Goal: Task Accomplishment & Management: Manage account settings

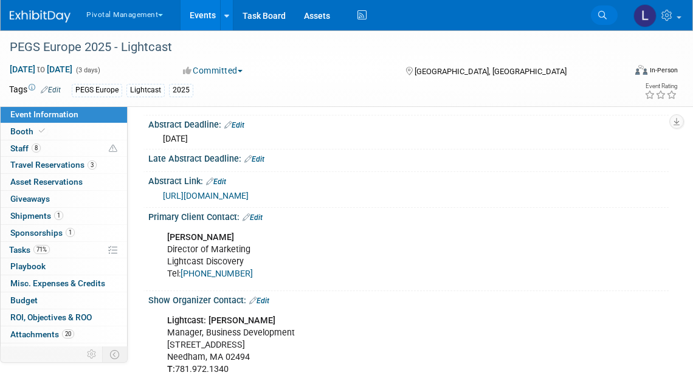
click at [600, 14] on icon at bounding box center [602, 15] width 9 height 9
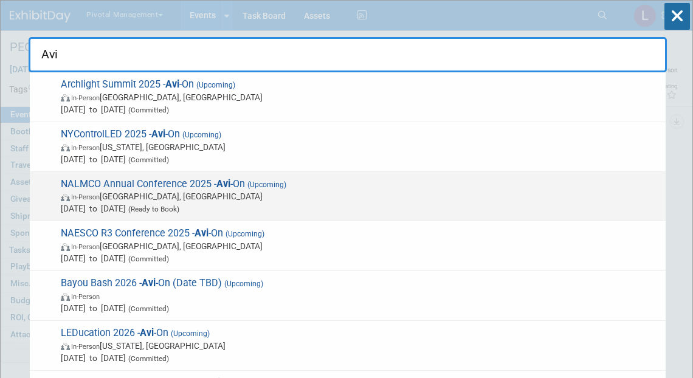
type input "Avi"
click at [164, 192] on span "In-Person Des Moines, IA" at bounding box center [360, 196] width 599 height 12
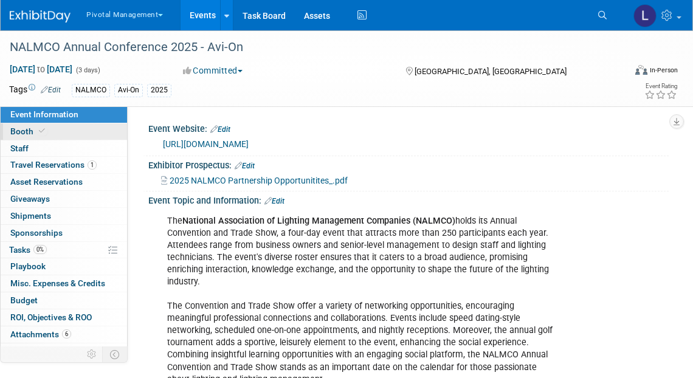
click at [18, 127] on span "Booth" at bounding box center [28, 131] width 37 height 10
select select "Yes"
select select "Submitted to Accounting"
select select "Email Summary Only"
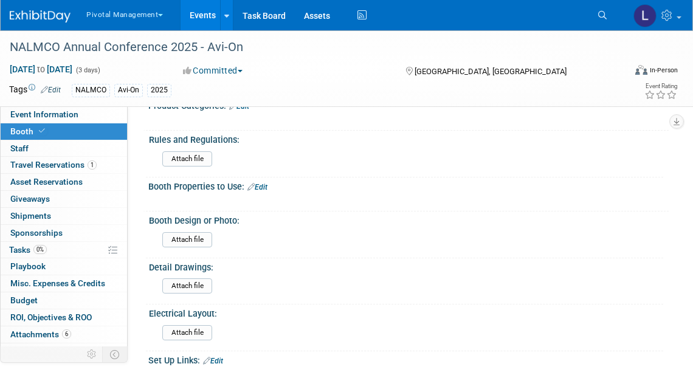
scroll to position [550, 0]
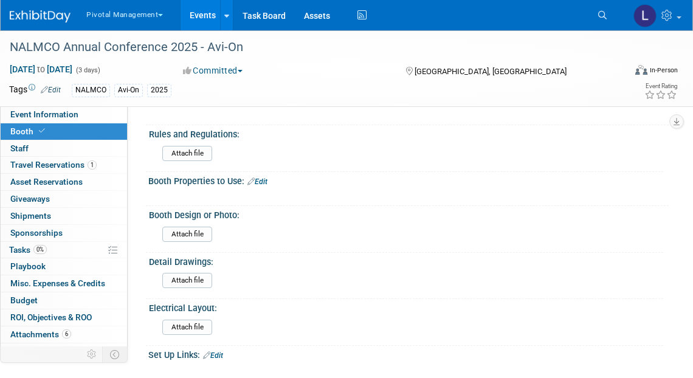
click at [267, 179] on link "Edit" at bounding box center [257, 181] width 20 height 9
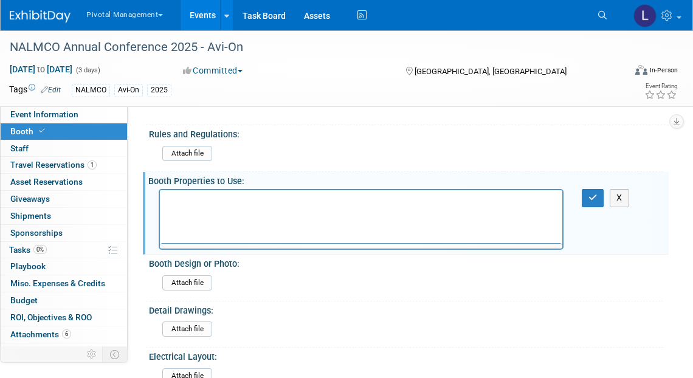
scroll to position [0, 0]
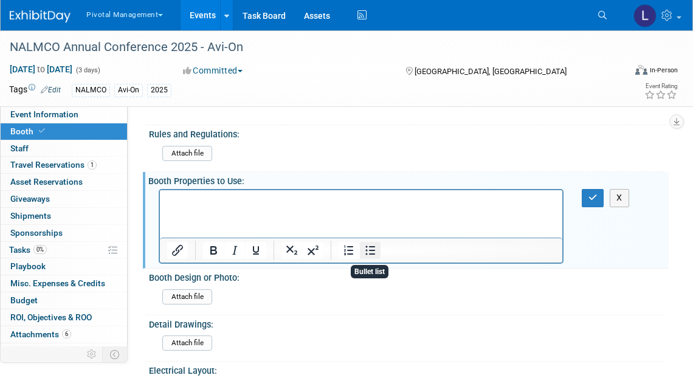
click at [365, 246] on icon "Bullet list" at bounding box center [370, 250] width 15 height 15
click at [191, 201] on li "2) Pop up banners (no backdrop)" at bounding box center [373, 201] width 364 height 12
click at [370, 204] on li "(2) Pop up banners (no backdrop)" at bounding box center [373, 201] width 364 height 12
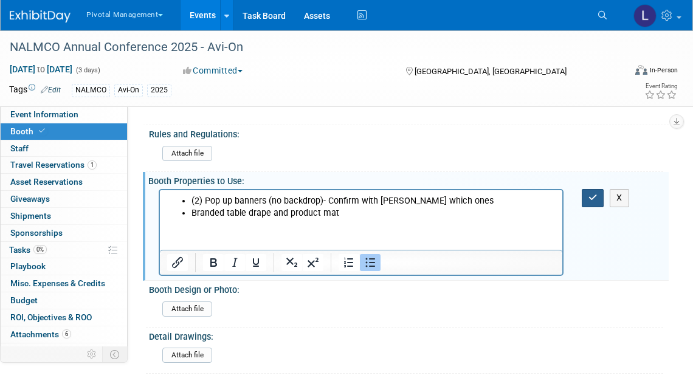
click at [594, 201] on button "button" at bounding box center [593, 198] width 22 height 18
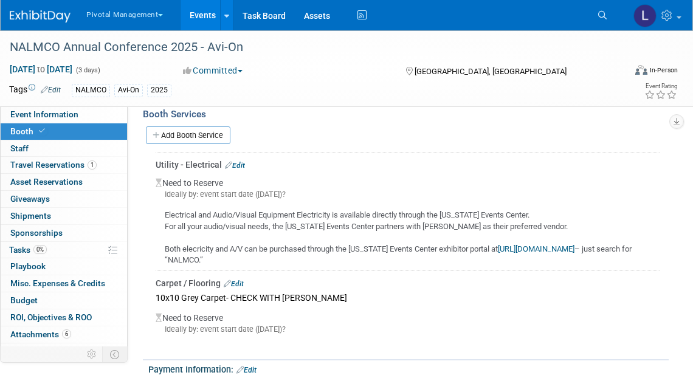
scroll to position [923, 0]
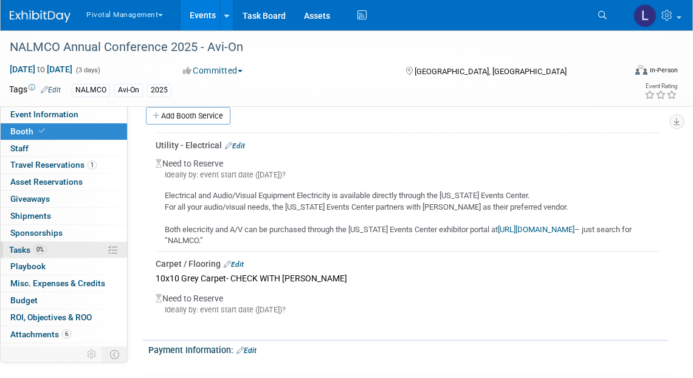
click at [35, 247] on span "0%" at bounding box center [39, 249] width 13 height 9
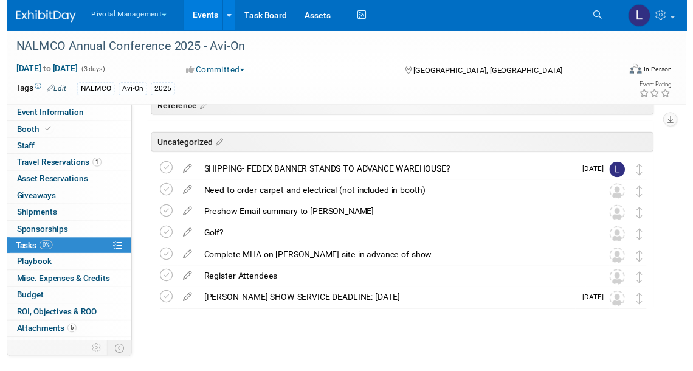
scroll to position [71, 0]
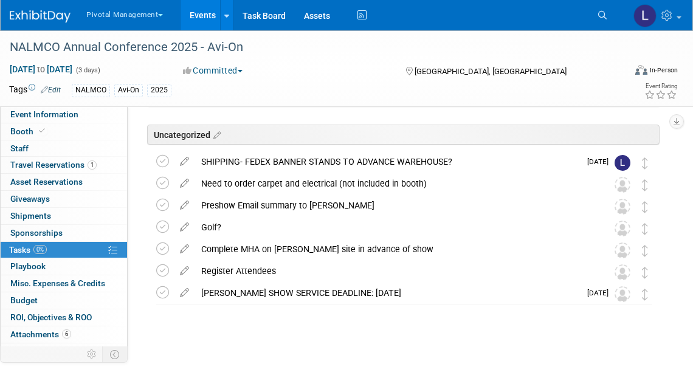
drag, startPoint x: 700, startPoint y: 117, endPoint x: 700, endPoint y: 187, distance: 69.9
click at [692, 187] on html "Pivotal Management Choose Workspace: Pivotal Management Watchmaker Genomics Eve…" at bounding box center [346, 118] width 693 height 378
click at [183, 295] on icon at bounding box center [184, 290] width 21 height 15
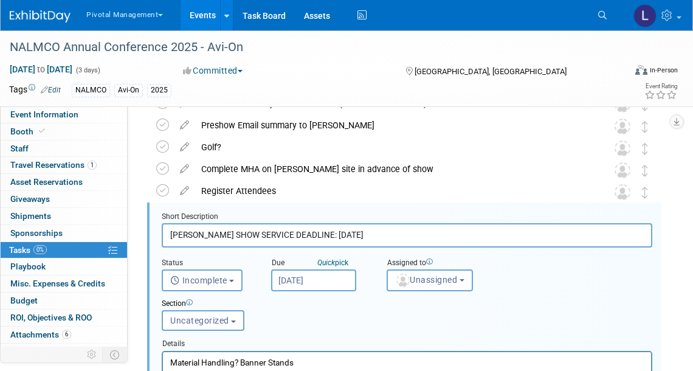
scroll to position [174, 0]
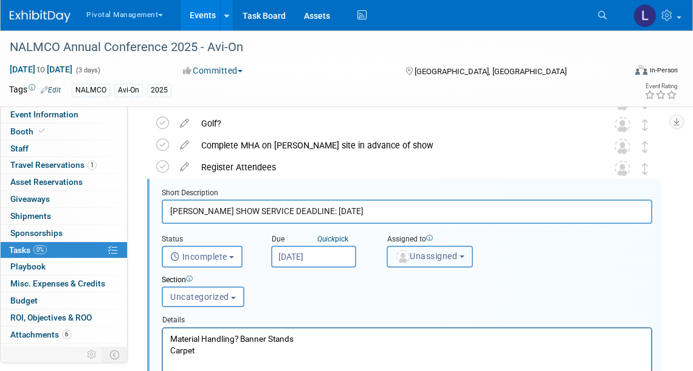
click at [419, 256] on span "Unassigned" at bounding box center [426, 256] width 62 height 10
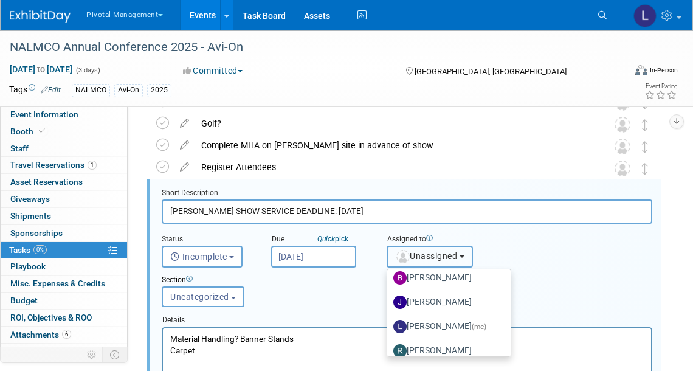
scroll to position [64, 0]
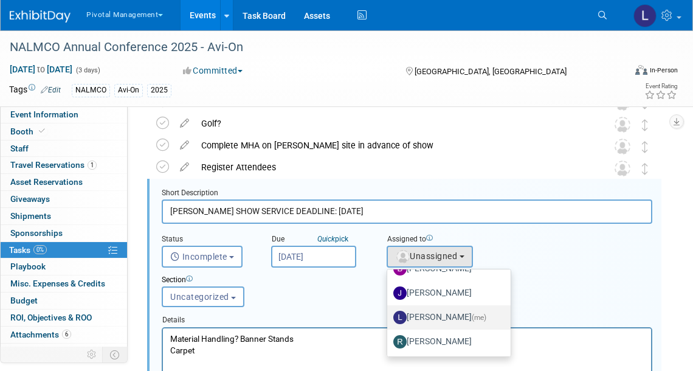
click at [449, 319] on label "Leslie Pelton (me)" at bounding box center [445, 317] width 105 height 19
click at [389, 319] on input "Leslie Pelton (me)" at bounding box center [385, 316] width 8 height 8
select select "dc5d874d-e65f-4397-9ee7-21f806dbe4f5"
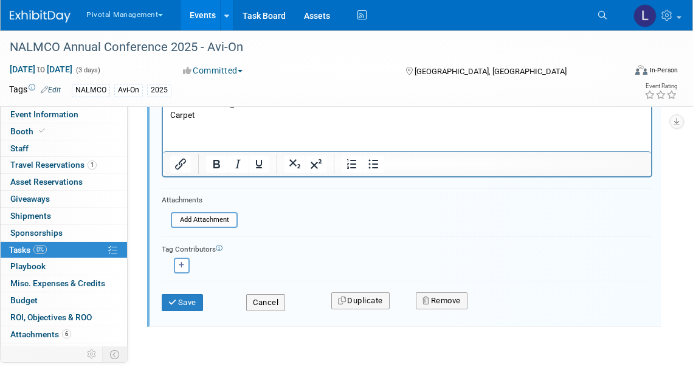
scroll to position [420, 0]
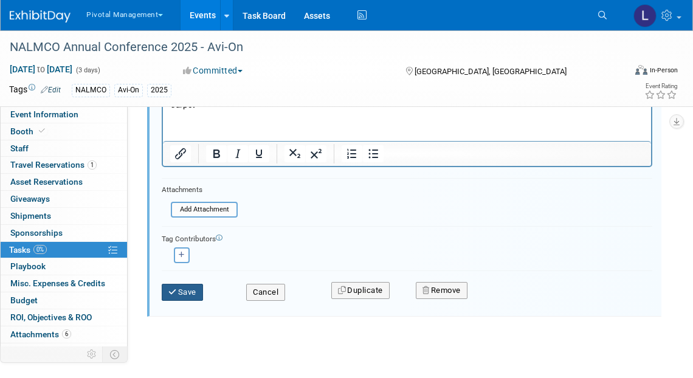
click at [190, 292] on button "Save" at bounding box center [182, 292] width 41 height 17
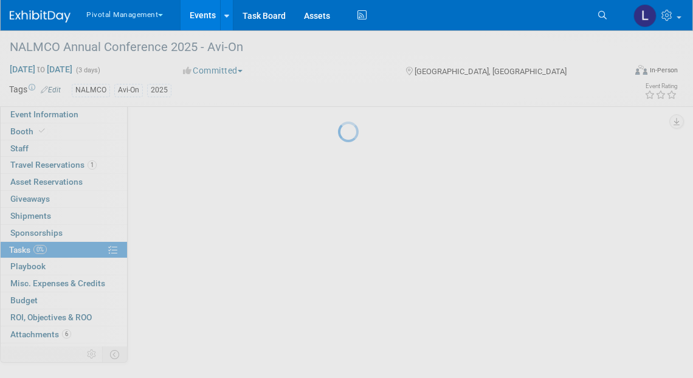
scroll to position [71, 0]
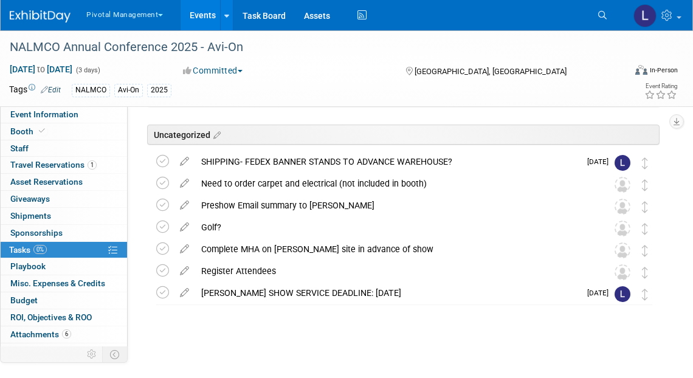
click at [597, 16] on link "Search" at bounding box center [604, 14] width 27 height 19
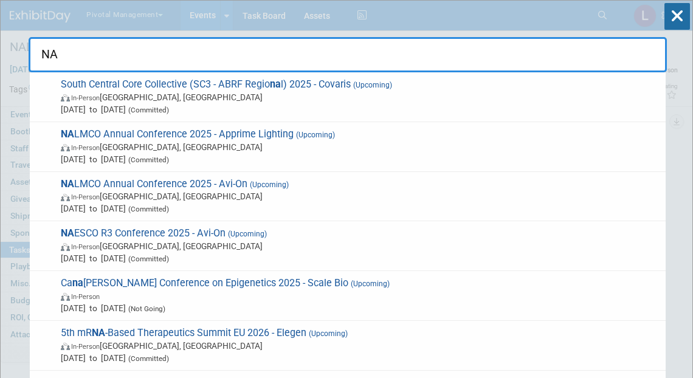
type input "N"
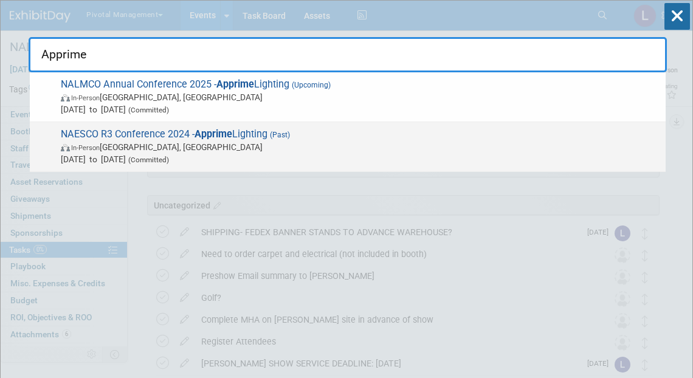
type input "Apprime"
click at [150, 136] on span "NAESCO R3 Conference 2024 - Apprime Lighting (Past) In-Person Anaheim, CA Nov 4…" at bounding box center [358, 146] width 602 height 37
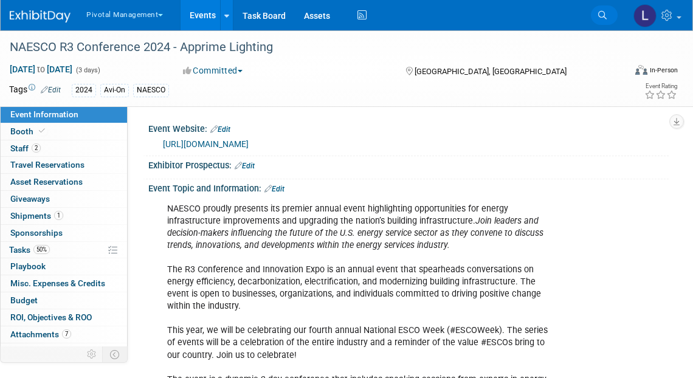
click at [605, 18] on icon at bounding box center [602, 15] width 9 height 9
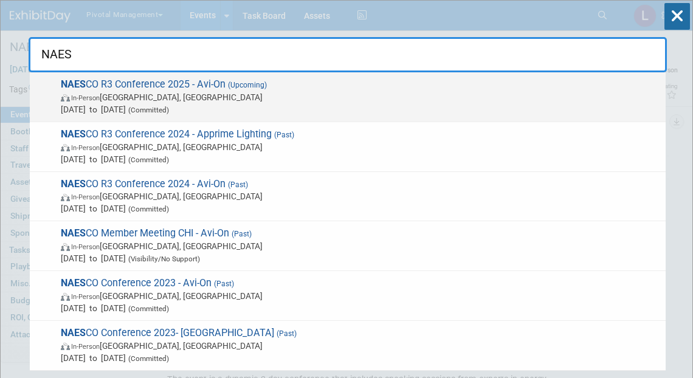
type input "NAES"
click at [123, 99] on span "In-Person Las Vegas, NV" at bounding box center [360, 97] width 599 height 12
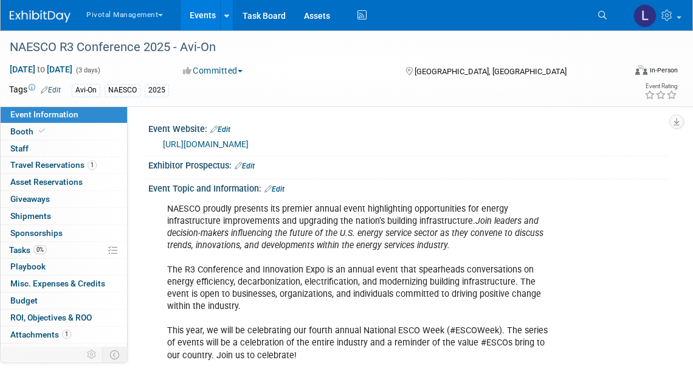
click at [239, 143] on link "https://members.naesco.org/ap/Events/Register/ZRF6zGaugCeC2" at bounding box center [206, 144] width 86 height 10
click at [687, 15] on div "Pivotal Management Choose Workspace: Pivotal Management Watchmaker Genomics Eve…" at bounding box center [347, 15] width 692 height 30
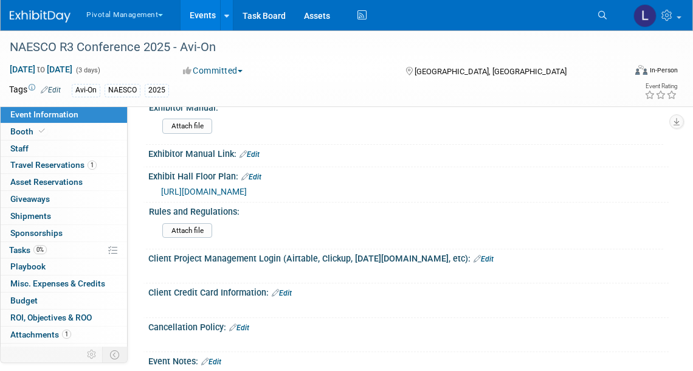
scroll to position [1326, 0]
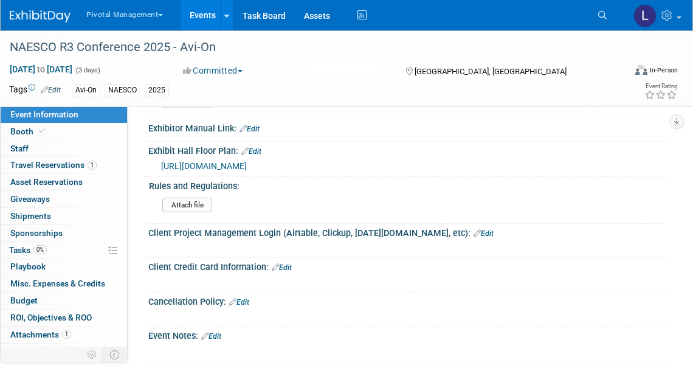
click at [247, 171] on span "https://nationalassociationofenergyservicecompaniesnaesco.growthzoneapp.com/ap/…" at bounding box center [204, 166] width 86 height 10
click at [466, 320] on div at bounding box center [361, 315] width 405 height 12
click at [602, 9] on link "Search" at bounding box center [604, 14] width 27 height 19
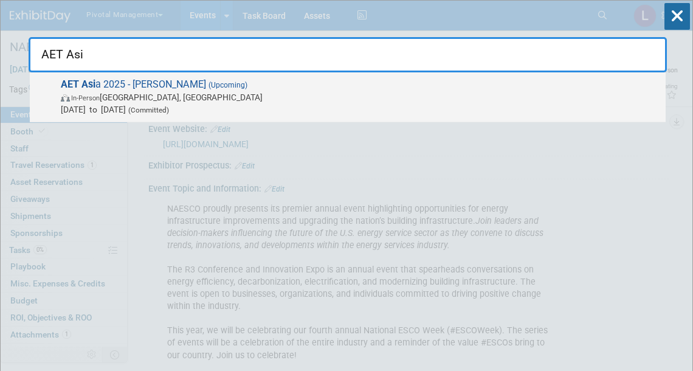
type input "AET Asi"
click at [107, 97] on span "In-Person Kyoto, Japan" at bounding box center [360, 97] width 599 height 12
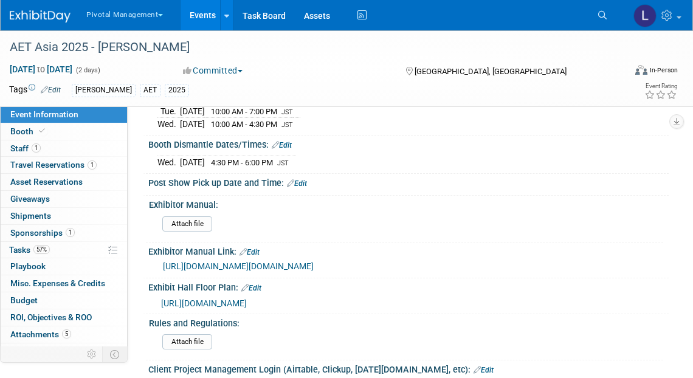
scroll to position [1552, 0]
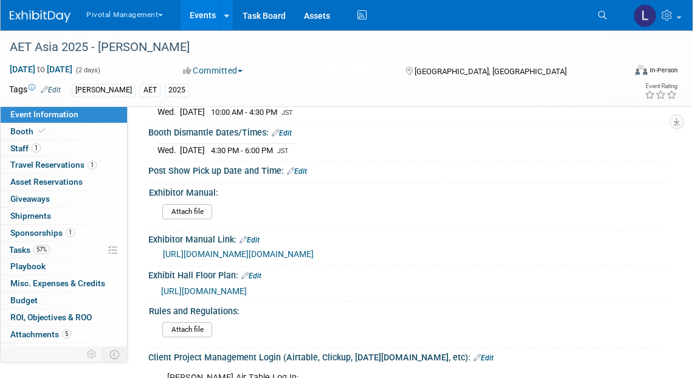
click at [314, 250] on link "[URL][DOMAIN_NAME][DOMAIN_NAME]" at bounding box center [238, 254] width 151 height 10
click at [605, 19] on link "Search" at bounding box center [604, 14] width 27 height 19
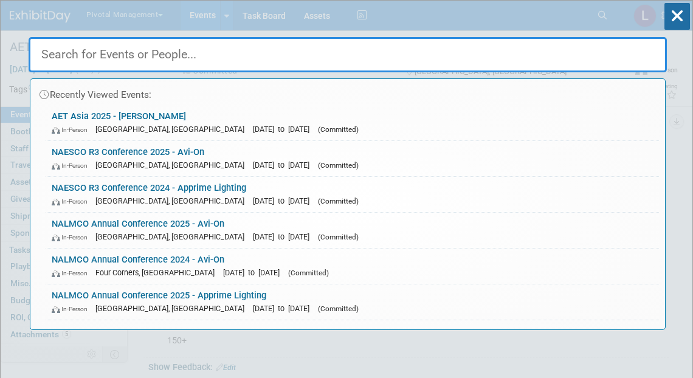
click at [133, 52] on input "text" at bounding box center [348, 54] width 638 height 35
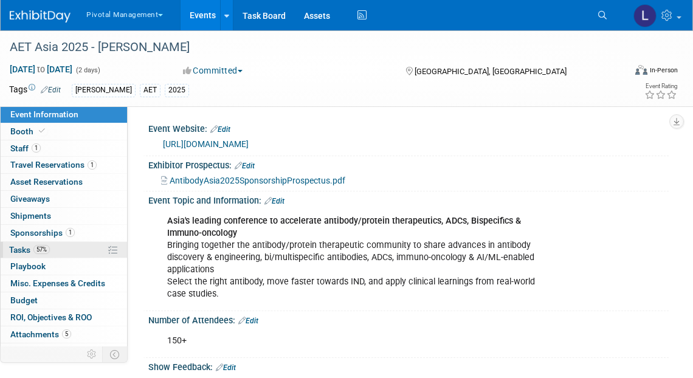
click at [30, 248] on span "Tasks 57%" at bounding box center [29, 250] width 41 height 10
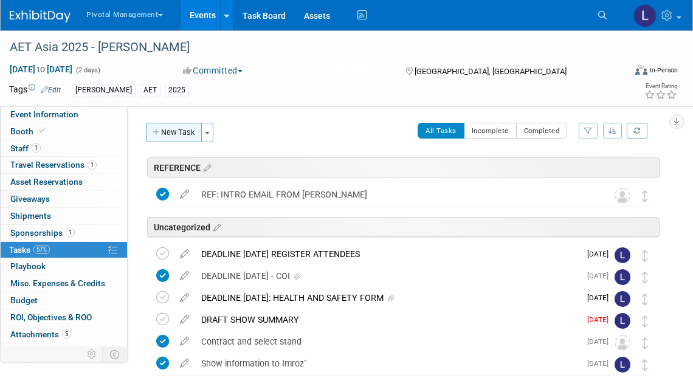
click at [168, 136] on button "New Task" at bounding box center [174, 132] width 56 height 19
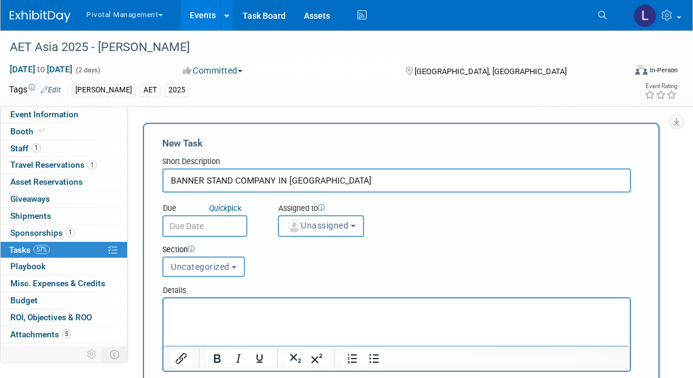
type input "BANNER STAND COMPANY IN JAPAN"
click at [278, 315] on html at bounding box center [396, 306] width 466 height 17
paste body "Rich Text Area. Press ALT-0 for help."
click at [356, 185] on input "BANNER STAND COMPANY IN JAPAN" at bounding box center [396, 180] width 469 height 24
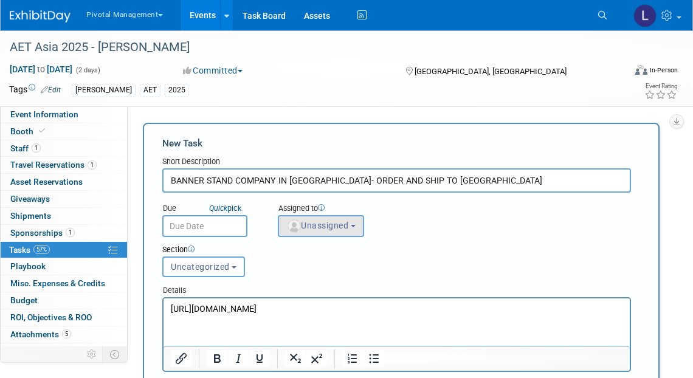
type input "BANNER STAND COMPANY IN JAPAN- ORDER AND SHIP TO KYOTO"
click at [326, 233] on button "Unassigned" at bounding box center [321, 226] width 86 height 22
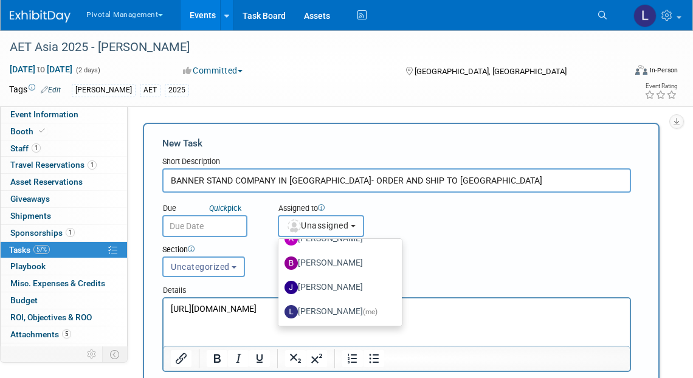
scroll to position [66, 0]
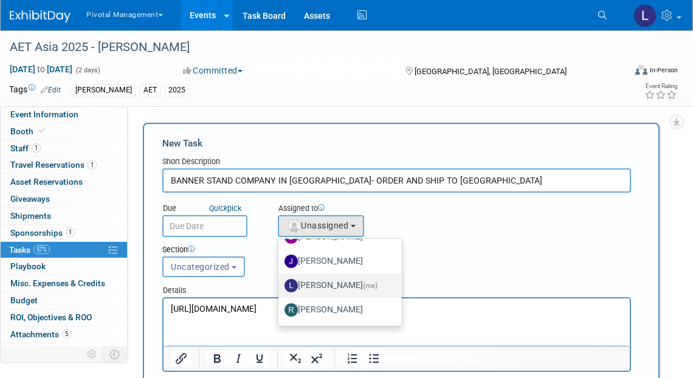
drag, startPoint x: 332, startPoint y: 287, endPoint x: 312, endPoint y: 273, distance: 24.8
click at [332, 287] on label "Leslie Pelton (me)" at bounding box center [336, 285] width 105 height 19
click at [280, 287] on input "Leslie Pelton (me)" at bounding box center [276, 284] width 8 height 8
select select "dc5d874d-e65f-4397-9ee7-21f806dbe4f5"
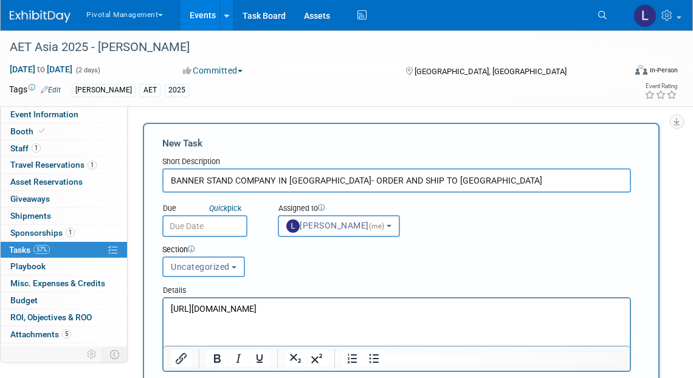
click at [194, 222] on input "text" at bounding box center [204, 226] width 85 height 22
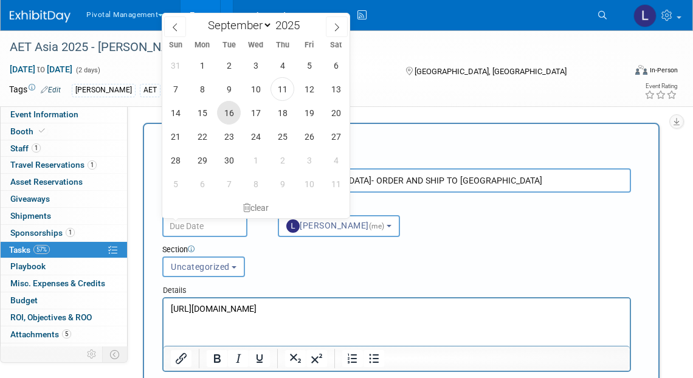
click at [221, 110] on span "16" at bounding box center [229, 113] width 24 height 24
type input "Sep 16, 2025"
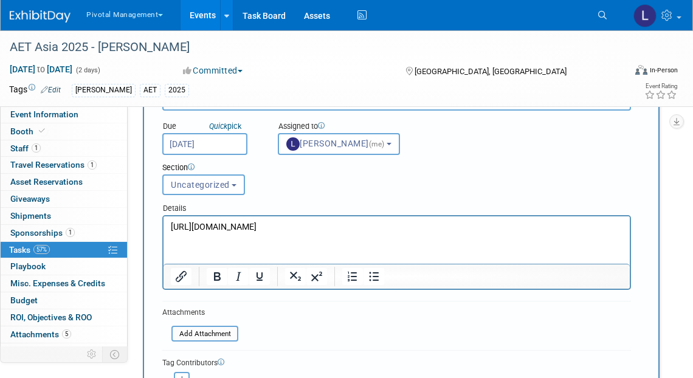
scroll to position [83, 0]
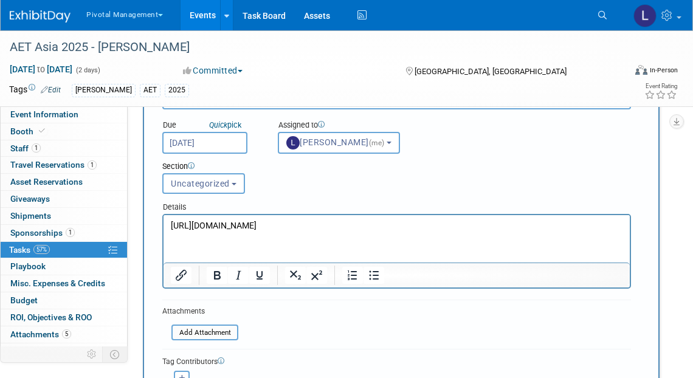
drag, startPoint x: 315, startPoint y: 229, endPoint x: 321, endPoint y: 467, distance: 238.3
click at [163, 224] on html "https://www.mojoprint.jp/company/" at bounding box center [396, 223] width 466 height 17
click at [176, 270] on icon "Insert/edit link" at bounding box center [181, 275] width 15 height 15
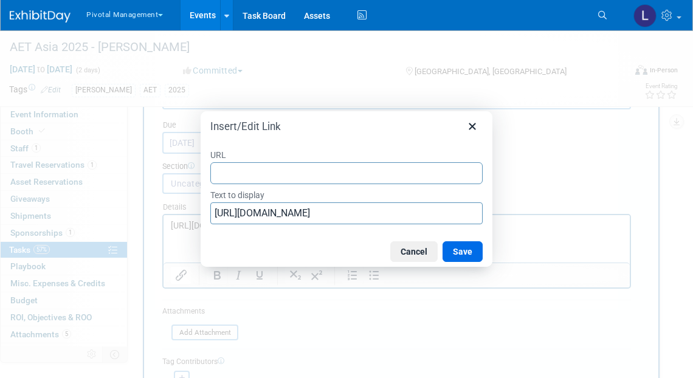
click at [321, 176] on input "URL" at bounding box center [346, 173] width 272 height 22
type input "https://www.mojoprint.jp/company/"
drag, startPoint x: 472, startPoint y: 256, endPoint x: 328, endPoint y: 33, distance: 265.5
click at [472, 256] on button "Save" at bounding box center [462, 251] width 40 height 21
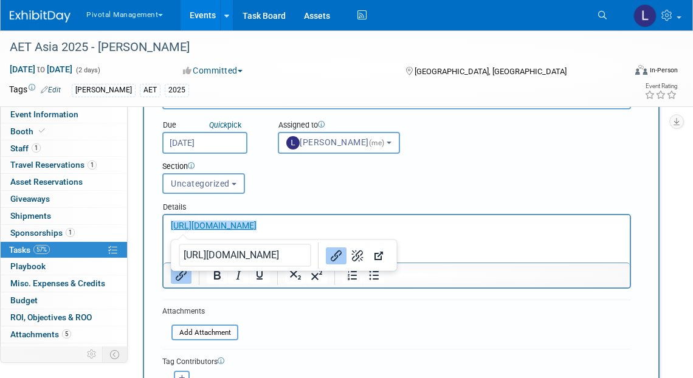
click at [489, 232] on html "https://www.mojoprint.jp/company/" at bounding box center [396, 223] width 466 height 17
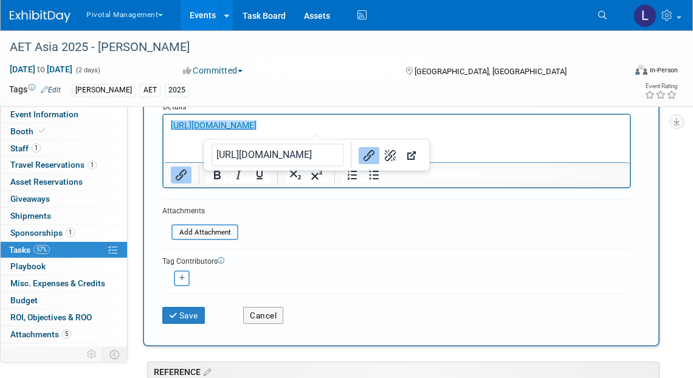
scroll to position [185, 0]
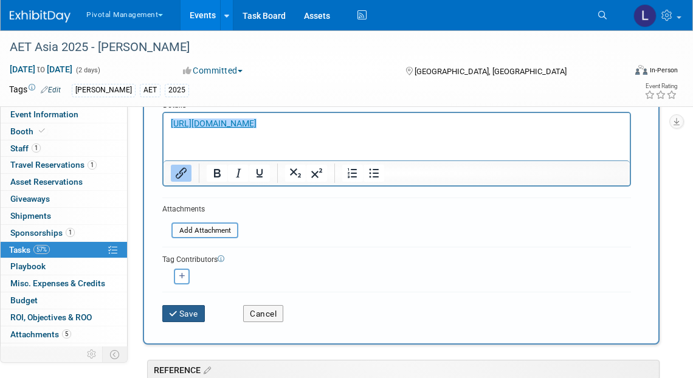
click at [185, 317] on button "Save" at bounding box center [183, 313] width 43 height 17
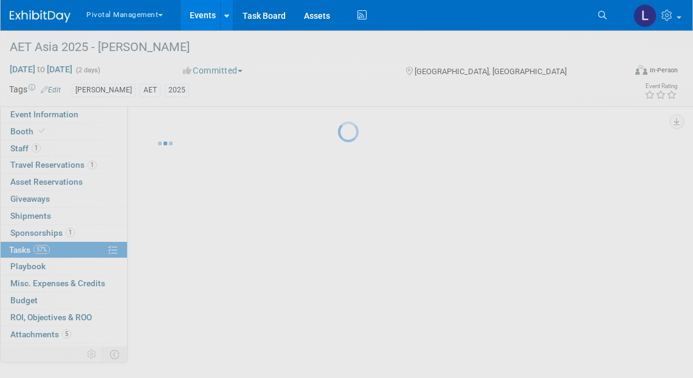
scroll to position [4, 0]
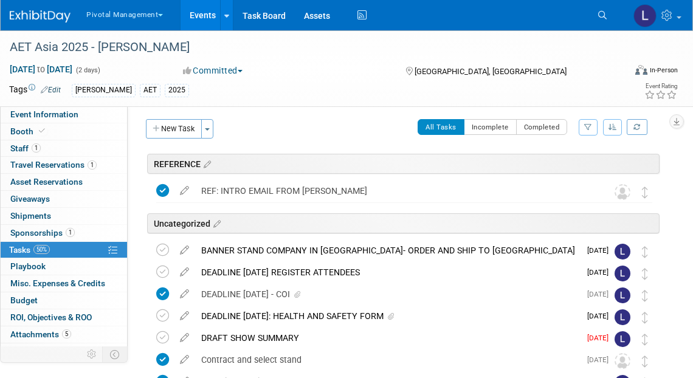
click at [268, 243] on div "BANNER STAND COMPANY IN JAPAN- ORDER AND SHIP TO KYOTO" at bounding box center [387, 250] width 385 height 21
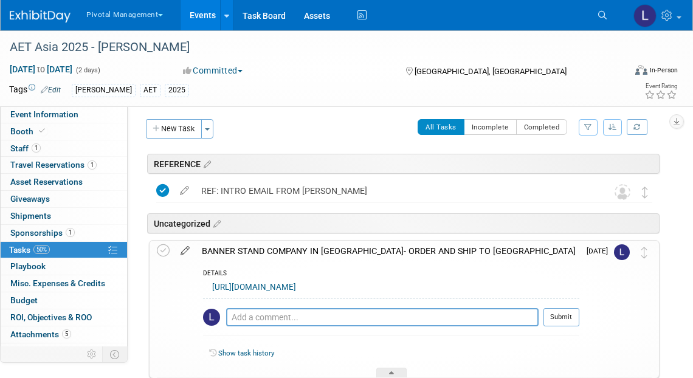
click at [187, 247] on icon at bounding box center [184, 248] width 21 height 15
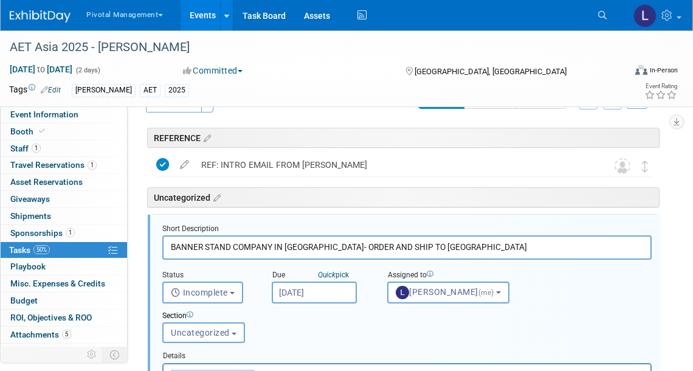
scroll to position [66, 0]
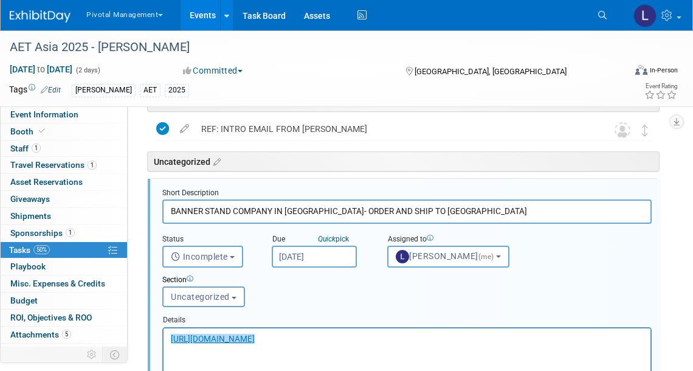
click at [345, 334] on p "﻿https://www.mojoprint.jp/company/" at bounding box center [407, 338] width 473 height 12
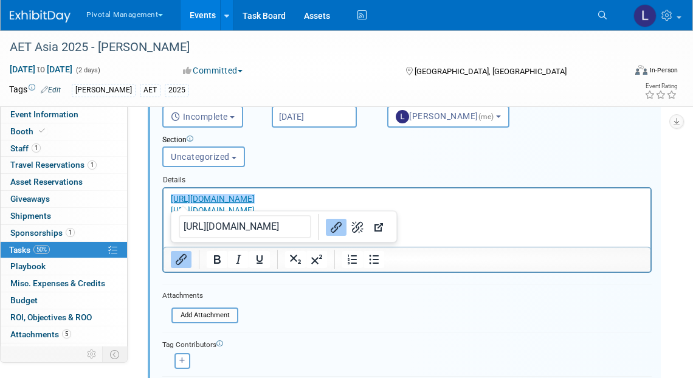
scroll to position [207, 0]
click at [329, 227] on icon "Link" at bounding box center [336, 225] width 15 height 15
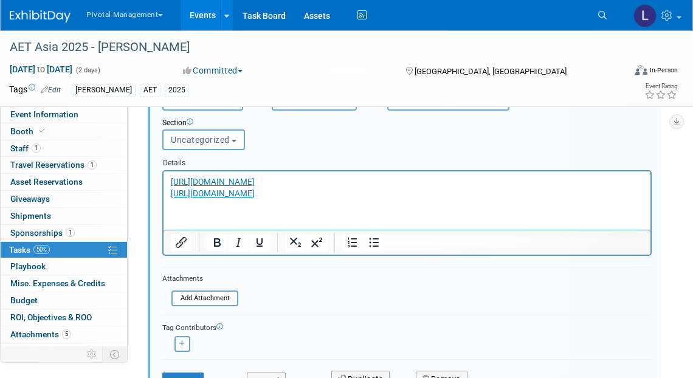
scroll to position [224, 0]
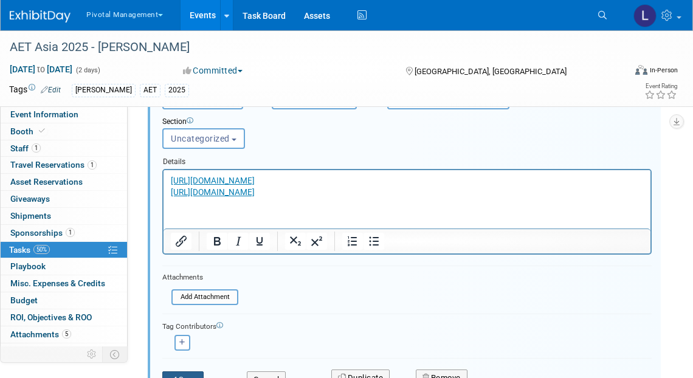
click at [185, 371] on button "Save" at bounding box center [182, 379] width 41 height 17
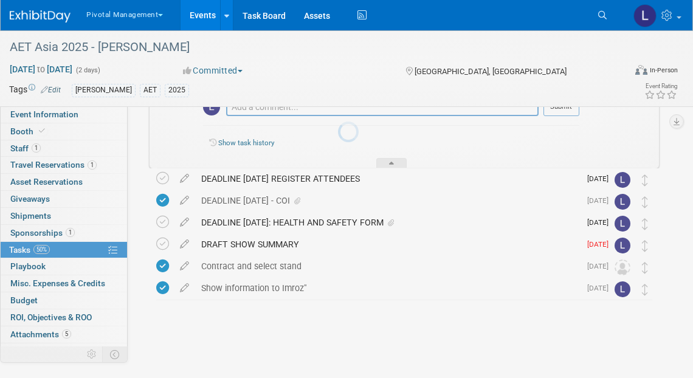
scroll to position [219, 0]
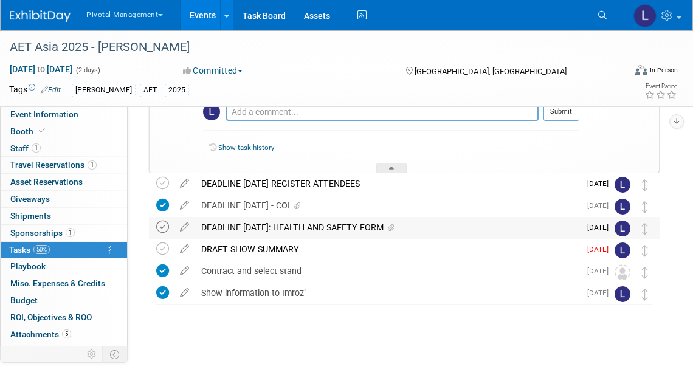
click at [163, 224] on icon at bounding box center [162, 227] width 13 height 13
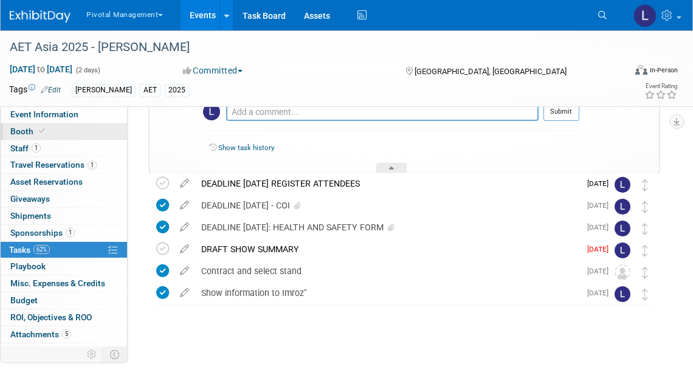
click at [38, 127] on span at bounding box center [41, 130] width 11 height 9
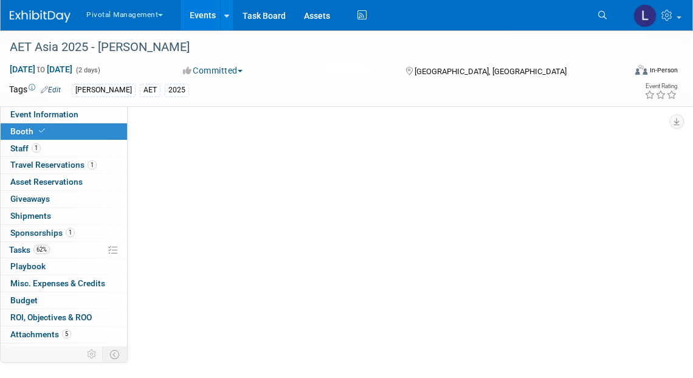
select select "Yes"
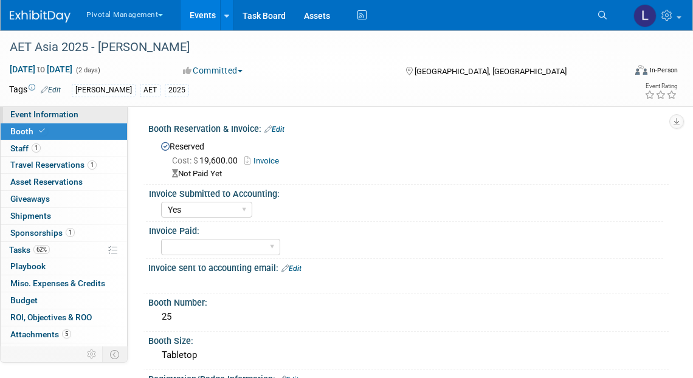
click at [70, 117] on span "Event Information" at bounding box center [44, 114] width 68 height 10
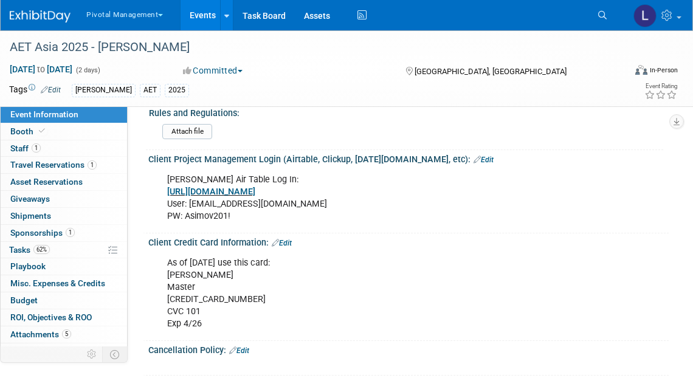
scroll to position [1752, 0]
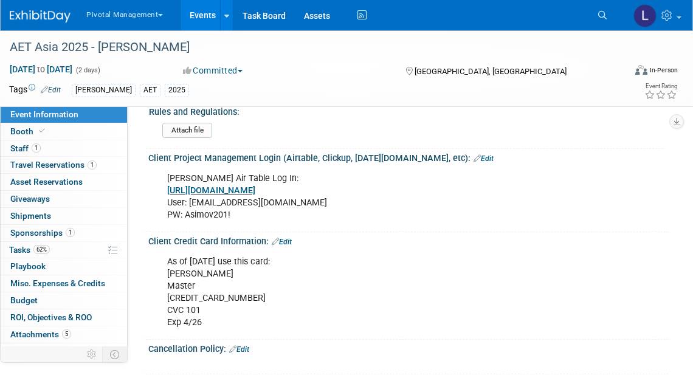
click at [222, 97] on span "https://assets.informa.com/connectls/2025/BPI%20and%20Antibody%20Asia/Westin%20…" at bounding box center [204, 92] width 86 height 10
click at [605, 21] on link "Search" at bounding box center [604, 14] width 27 height 19
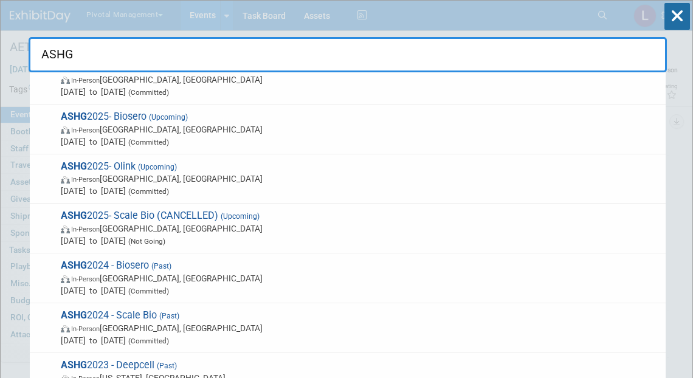
scroll to position [0, 0]
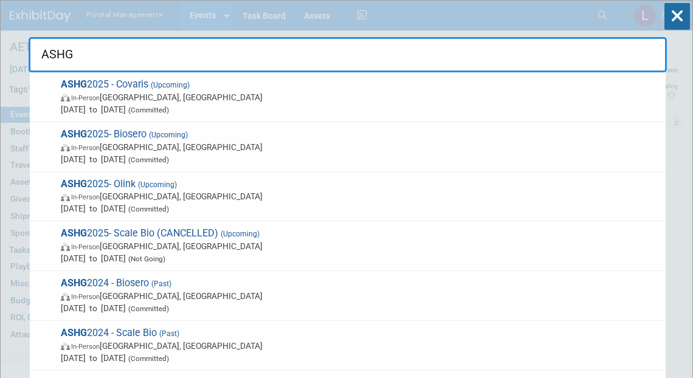
type input "ASHG"
